Goal: Information Seeking & Learning: Learn about a topic

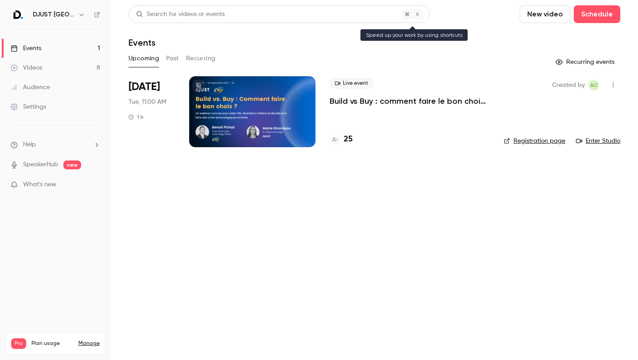
click at [147, 10] on div "Search for videos or events" at bounding box center [180, 14] width 89 height 9
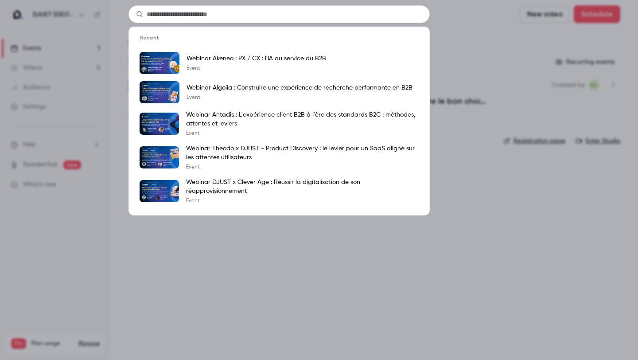
click at [276, 268] on div "Recent Webinar Akeneo : PX / CX : l'IA au service du B2B Event Webinar Algolia …" at bounding box center [319, 180] width 638 height 360
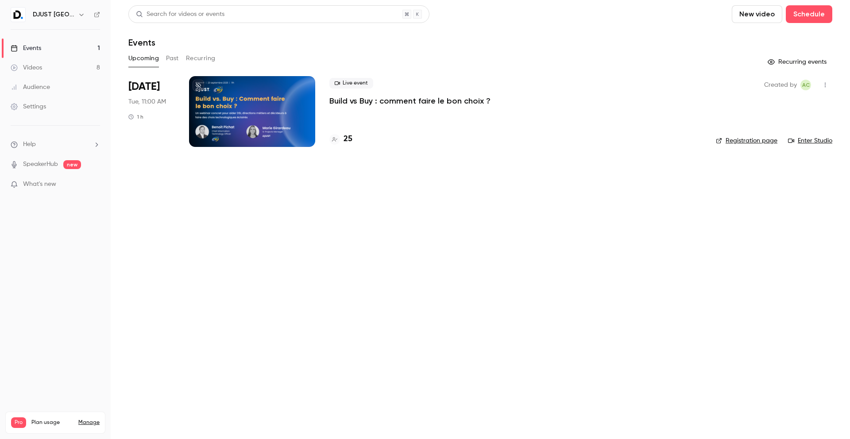
click at [768, 140] on link "Registration page" at bounding box center [747, 140] width 62 height 9
